Goal: Find specific page/section: Find specific page/section

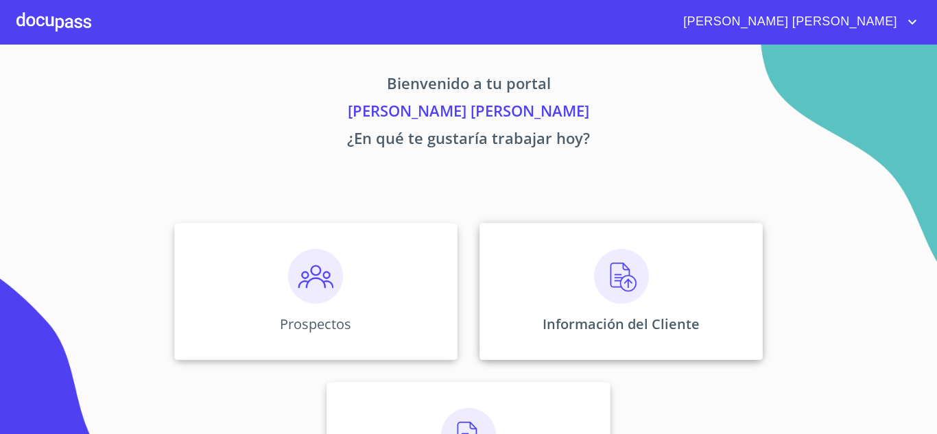
click at [573, 301] on div "Información del Cliente" at bounding box center [620, 291] width 283 height 137
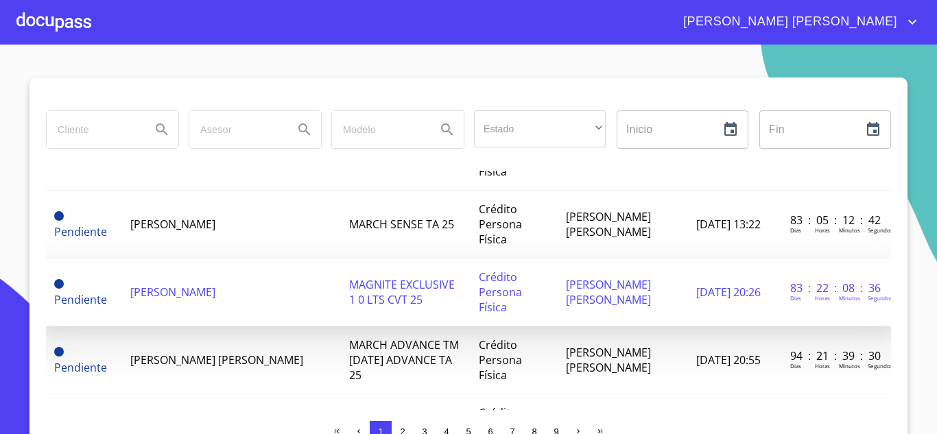
scroll to position [480, 0]
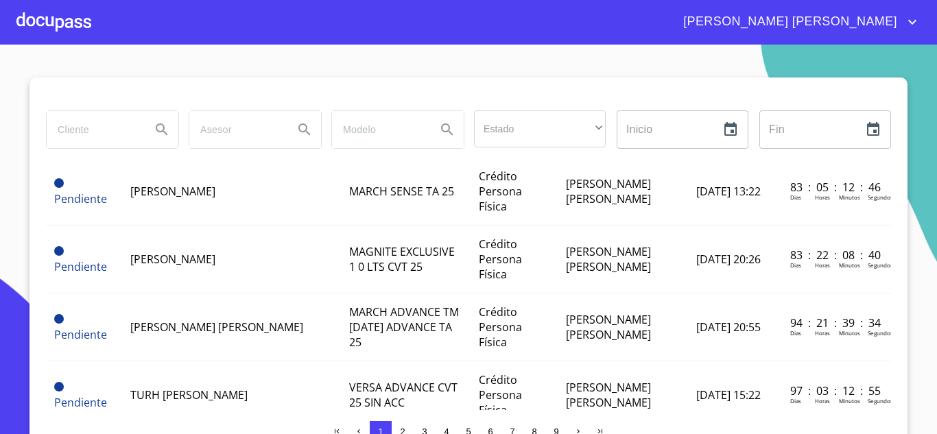
click at [104, 134] on input "search" at bounding box center [93, 129] width 93 height 37
type input "israel"
click at [158, 130] on icon "Search" at bounding box center [162, 129] width 12 height 12
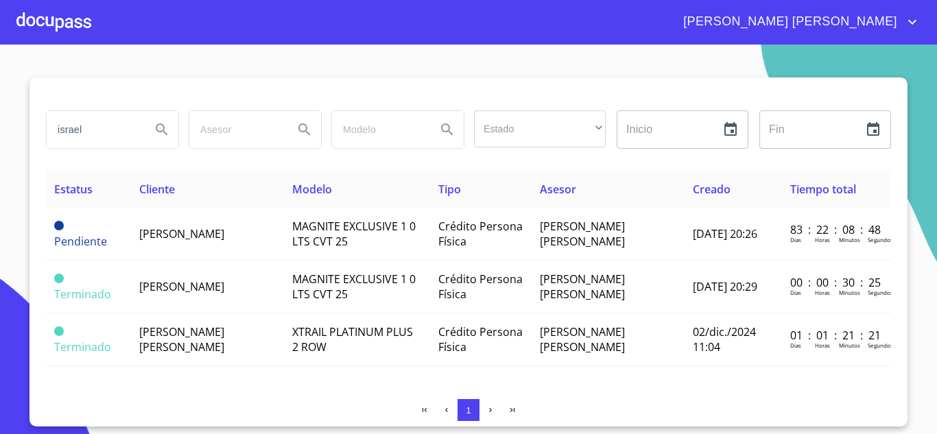
scroll to position [0, 0]
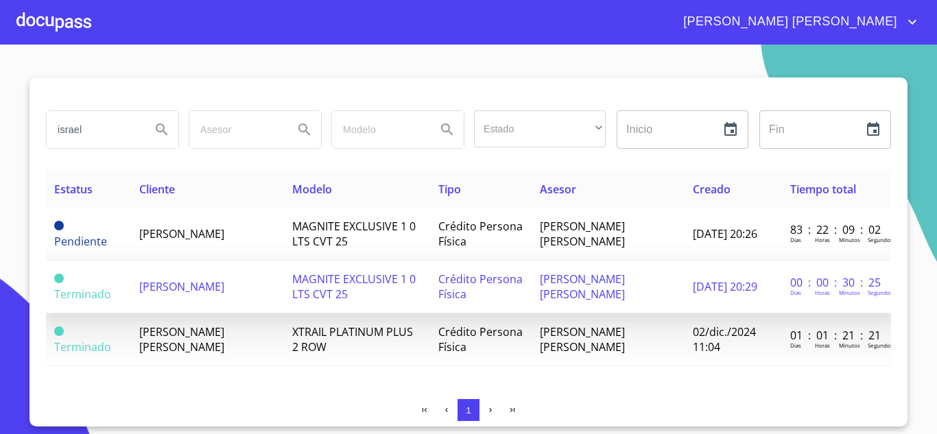
click at [189, 278] on td "[PERSON_NAME]" at bounding box center [207, 287] width 153 height 53
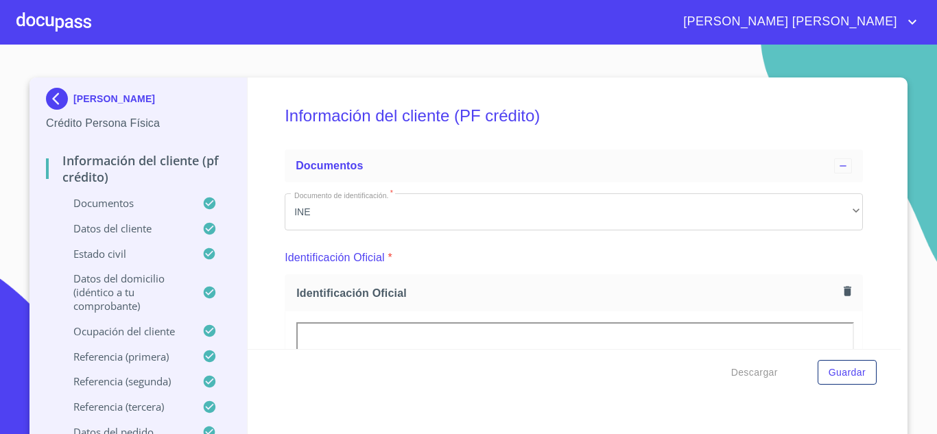
scroll to position [206, 0]
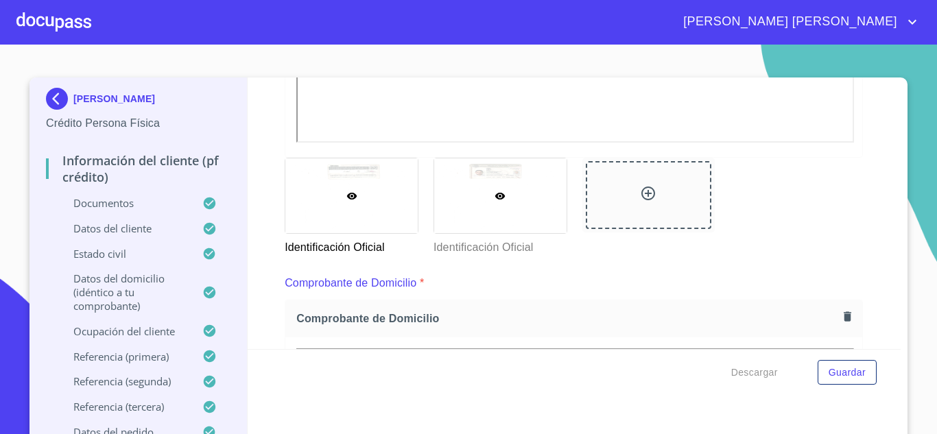
click at [521, 189] on div at bounding box center [500, 195] width 132 height 75
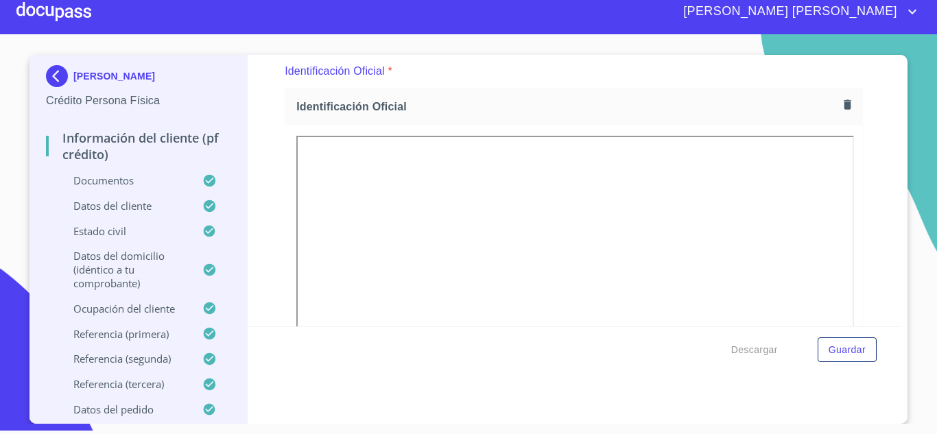
click at [64, 26] on div at bounding box center [53, 12] width 75 height 44
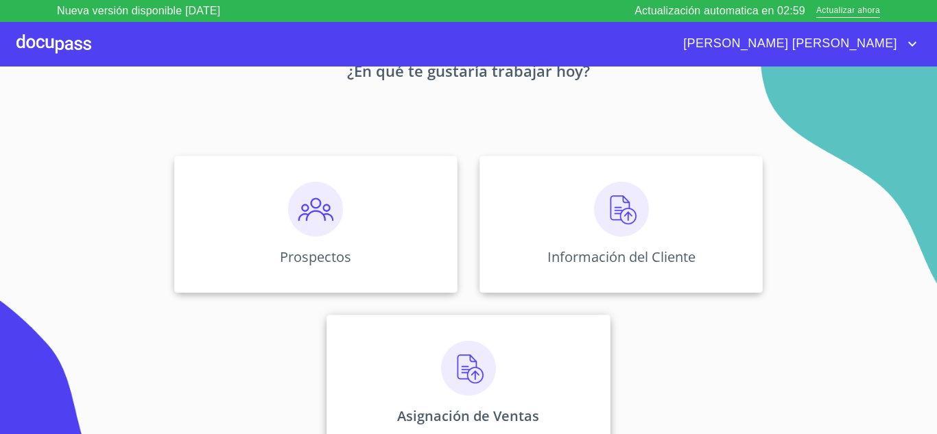
scroll to position [96, 0]
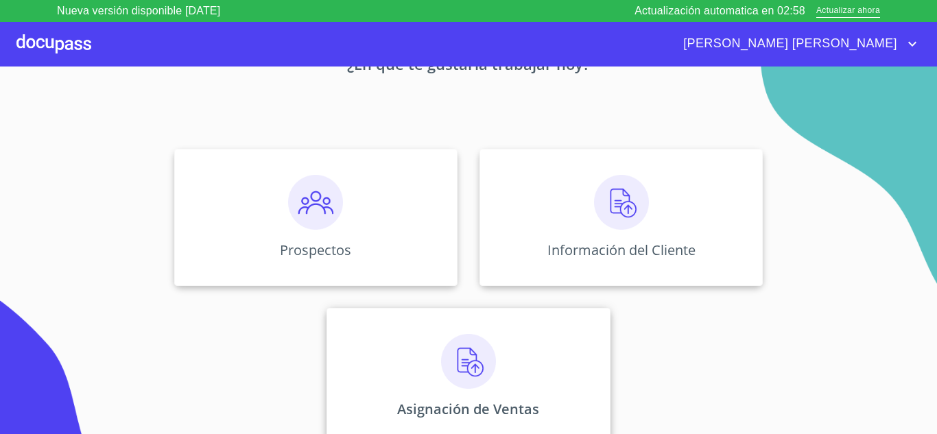
click at [551, 373] on div "Asignación de Ventas" at bounding box center [467, 376] width 283 height 137
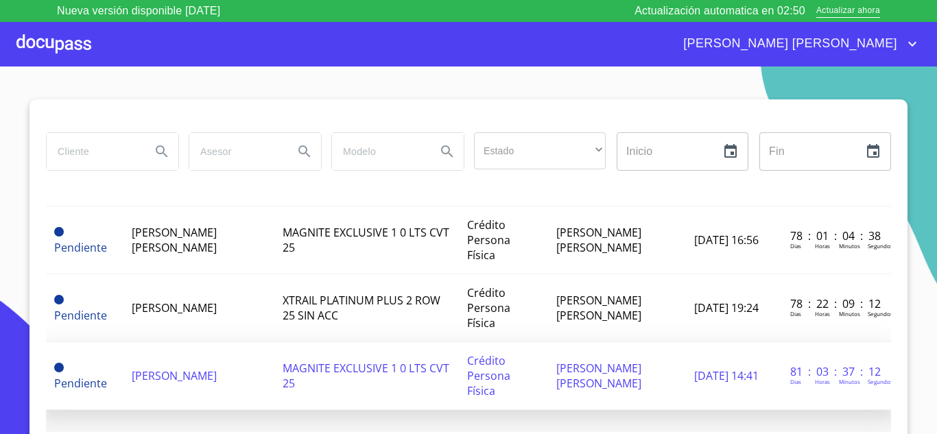
scroll to position [1527, 0]
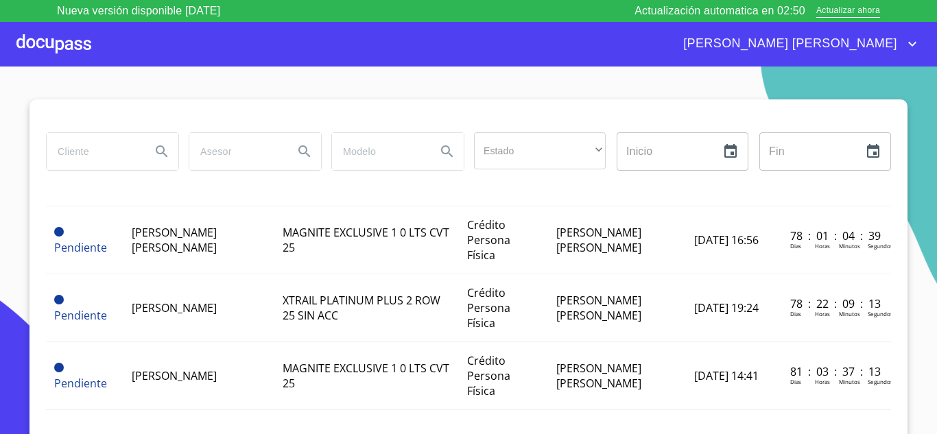
click at [80, 155] on input "search" at bounding box center [93, 151] width 93 height 37
type input "davi"
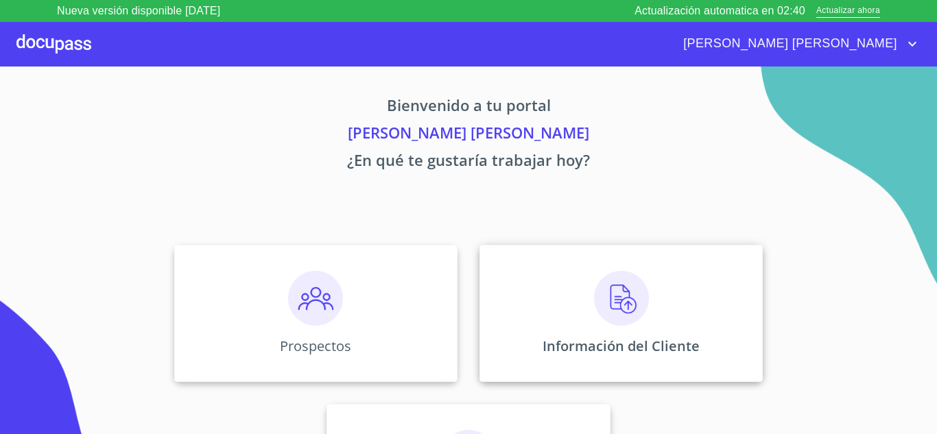
click at [561, 299] on div "Información del Cliente" at bounding box center [620, 313] width 283 height 137
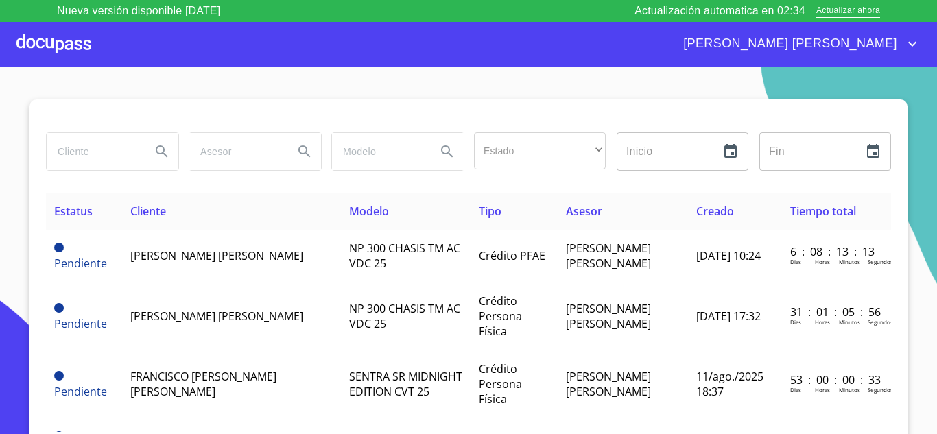
click at [92, 146] on input "search" at bounding box center [93, 151] width 93 height 37
type input "[PERSON_NAME]"
click at [156, 154] on icon "Search" at bounding box center [162, 151] width 16 height 16
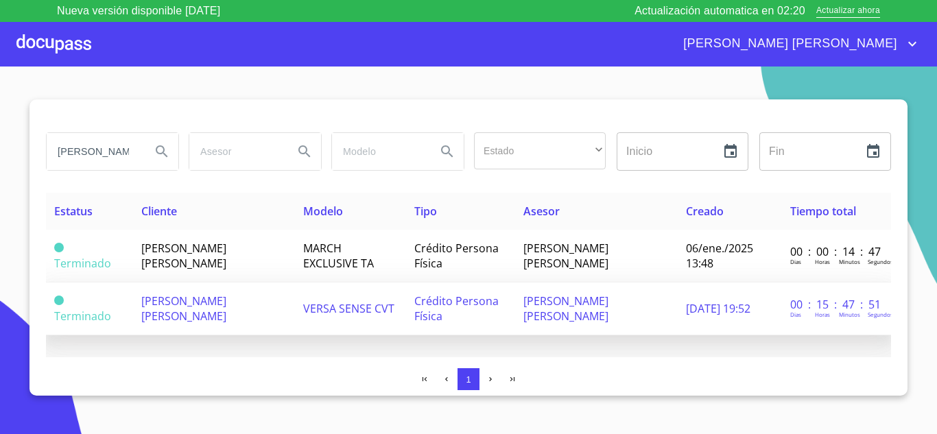
click at [239, 309] on td "[PERSON_NAME] [PERSON_NAME]" at bounding box center [214, 309] width 162 height 53
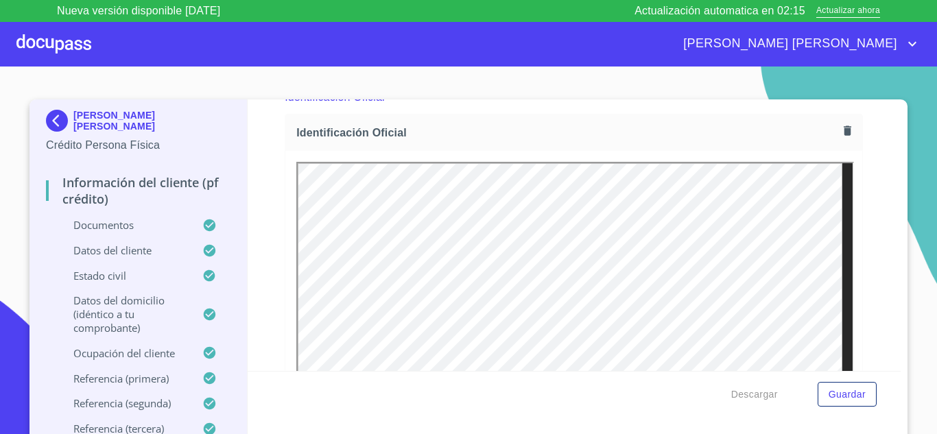
scroll to position [206, 0]
